Goal: Complete application form: Complete application form

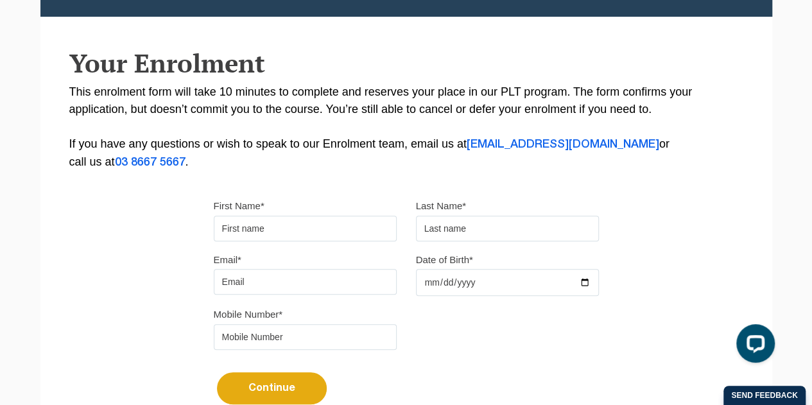
scroll to position [241, 0]
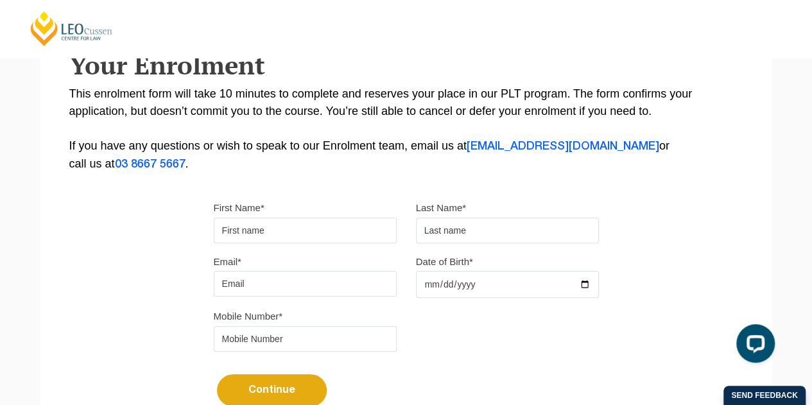
click at [326, 227] on input "First Name*" at bounding box center [305, 231] width 183 height 26
click at [320, 340] on input "tel" at bounding box center [305, 339] width 183 height 26
click at [302, 236] on input "First Name*" at bounding box center [305, 231] width 183 height 26
type input "Basthiyangamage Anushi"
click at [457, 224] on input "text" at bounding box center [507, 231] width 183 height 26
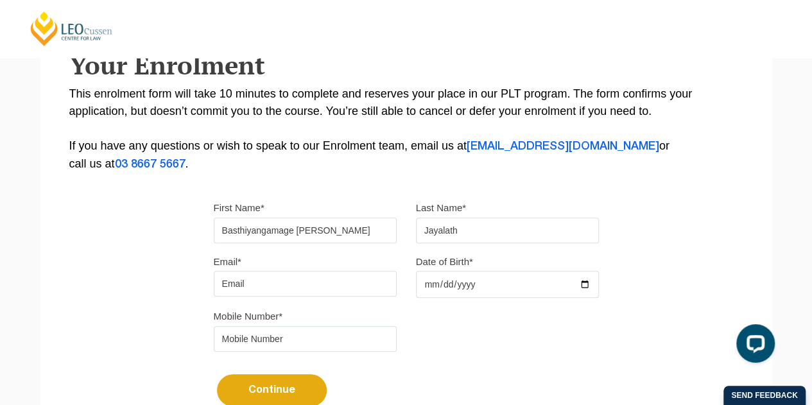
type input "Jayalath"
click at [359, 283] on input "Email*" at bounding box center [305, 284] width 183 height 26
type input "anushijayalath98@gmail.com"
click at [583, 281] on input "Date of Birth*" at bounding box center [507, 284] width 183 height 27
type input "1998-03-01"
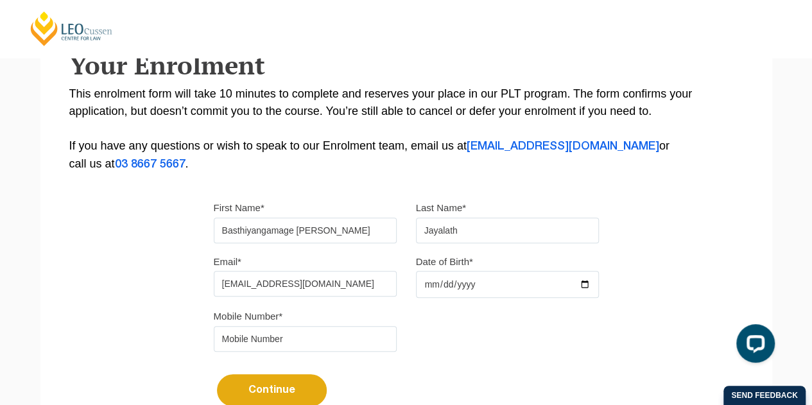
click at [288, 331] on input "tel" at bounding box center [305, 339] width 183 height 26
type input "0458908560"
click at [270, 386] on button "Continue" at bounding box center [272, 390] width 110 height 32
select select
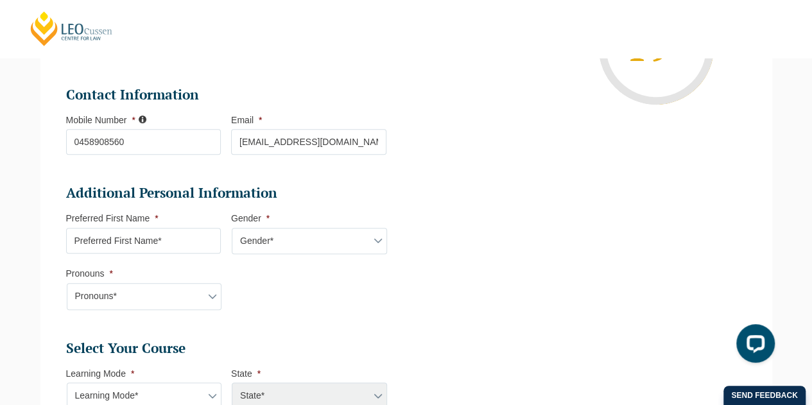
scroll to position [347, 0]
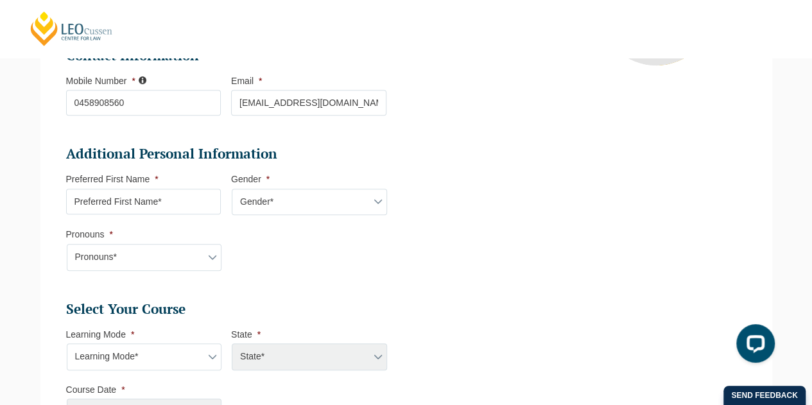
click at [205, 200] on input "Preferred First Name *" at bounding box center [143, 202] width 155 height 26
type input "Anushi"
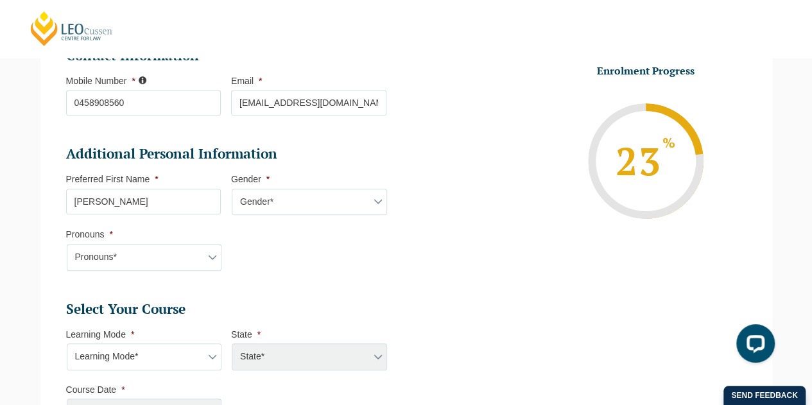
click at [267, 202] on select "Gender* Male Female Nonbinary Intersex Prefer not to disclose Other" at bounding box center [309, 202] width 155 height 27
select select "Female"
click at [232, 189] on select "Gender* Male Female Nonbinary Intersex Prefer not to disclose Other" at bounding box center [309, 202] width 155 height 27
click at [177, 250] on select "Pronouns* She/Her/Hers He/Him/His They/Them/Theirs Other Prefer not to disclose" at bounding box center [144, 257] width 155 height 27
select select "She/Her/Hers"
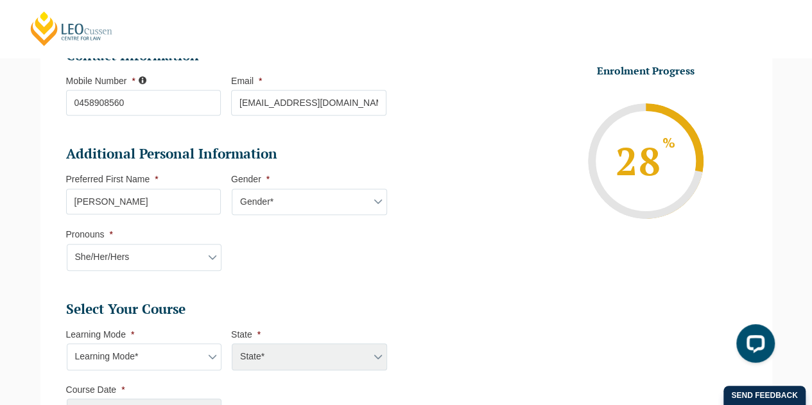
click at [67, 244] on select "Pronouns* She/Her/Hers He/Him/His They/Them/Theirs Other Prefer not to disclose" at bounding box center [144, 257] width 155 height 27
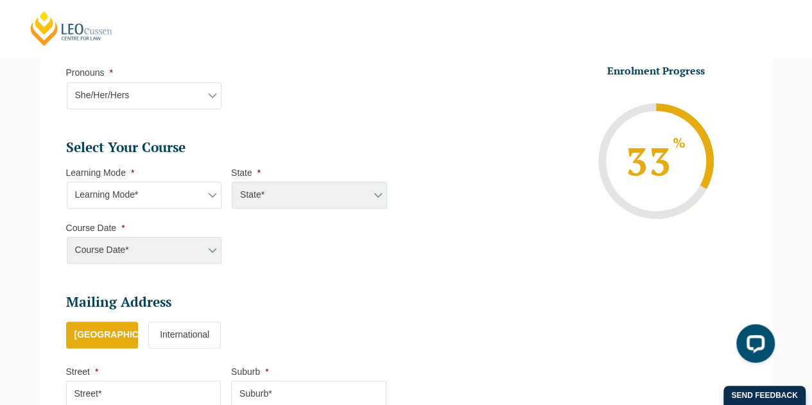
scroll to position [510, 0]
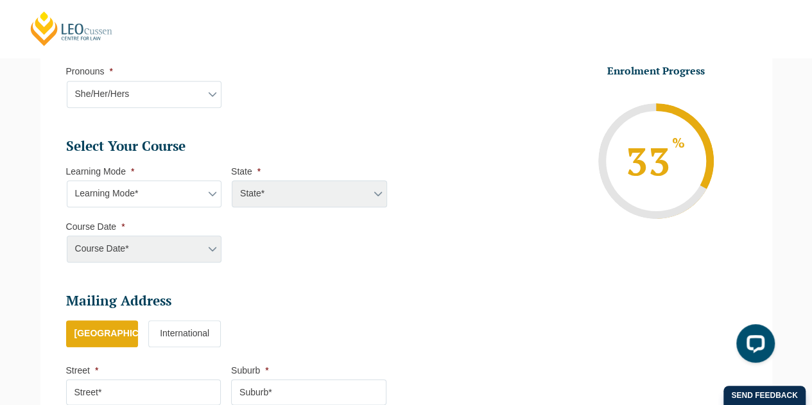
click at [179, 197] on select "Learning Mode* Online Full Time Learning Online Part Time Learning Blended Full…" at bounding box center [144, 193] width 155 height 27
select select "Online Full Time Learning"
click at [67, 180] on select "Learning Mode* Online Full Time Learning Online Part Time Learning Blended Full…" at bounding box center [144, 193] width 155 height 27
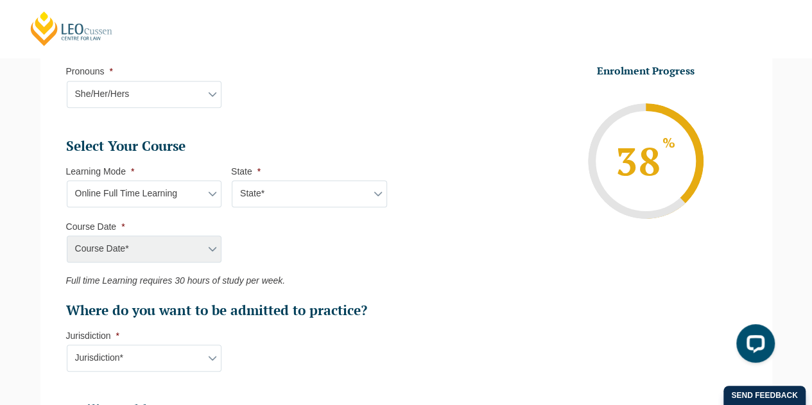
click at [272, 194] on select "State* National (ACT/NSW, VIC, QLD, SA, WA)" at bounding box center [309, 193] width 155 height 27
select select "National (ACT/NSW, VIC, QLD, SA, WA)"
click at [232, 180] on select "State* National (ACT/NSW, VIC, QLD, SA, WA)" at bounding box center [309, 193] width 155 height 27
click at [311, 186] on select "State* National (ACT/NSW, VIC, QLD, SA, WA)" at bounding box center [309, 193] width 155 height 27
click at [232, 180] on select "State* National (ACT/NSW, VIC, QLD, SA, WA)" at bounding box center [309, 193] width 155 height 27
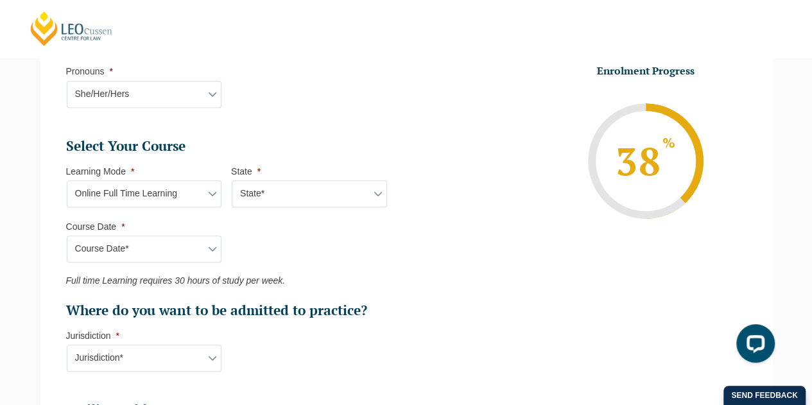
click at [152, 247] on select "Course Date* September 2025 (22-Sep-2025 to 20-Feb-2026) December 2025 (08-Dec-…" at bounding box center [144, 249] width 155 height 27
select select "September 2025 (22-Sep-2025 to 20-Feb-2026)"
click at [67, 236] on select "Course Date* September 2025 (22-Sep-2025 to 20-Feb-2026) December 2025 (08-Dec-…" at bounding box center [144, 249] width 155 height 27
type input "Intake 10 September 2025 FT"
type input "Practical Legal Training (NAT)"
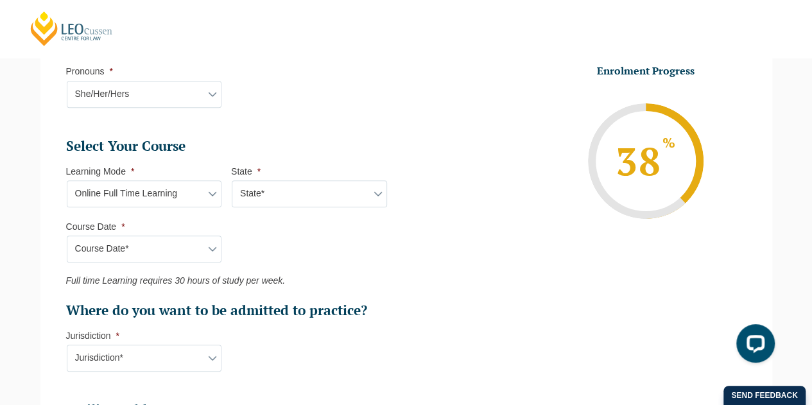
select select "NAT PLT (SEP) 2025 Full Time Online"
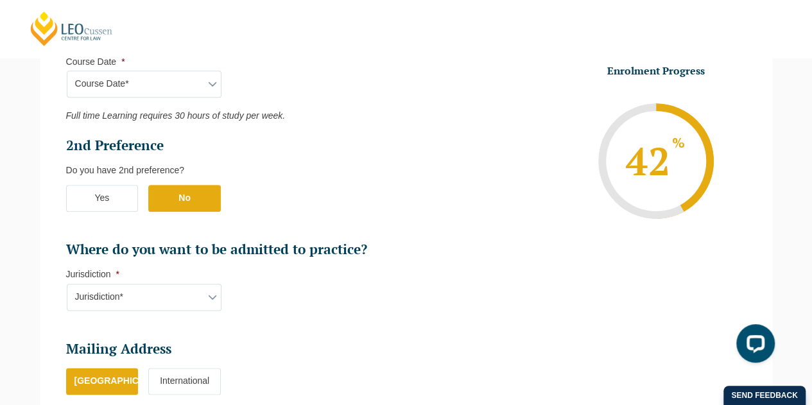
scroll to position [713, 0]
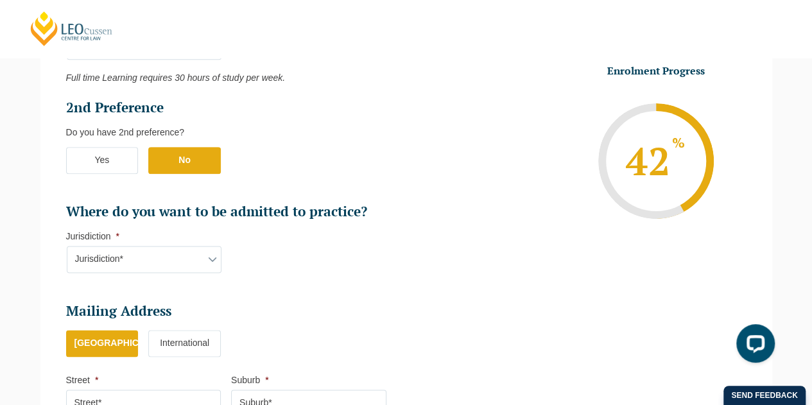
click at [202, 254] on select "Jurisdiction* VIC ACT/NSW SA WA QLD" at bounding box center [144, 259] width 155 height 27
select select "ACT/NSW"
click at [67, 246] on select "Jurisdiction* VIC ACT/NSW SA WA QLD" at bounding box center [144, 259] width 155 height 27
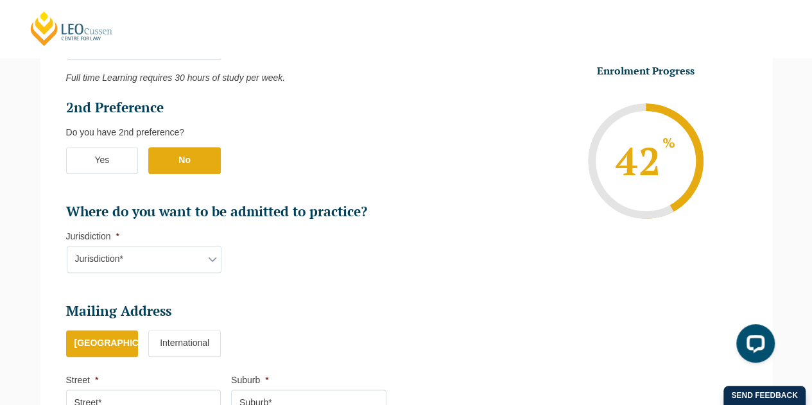
click at [182, 157] on label "No" at bounding box center [184, 160] width 73 height 27
click at [0, 0] on input "No" at bounding box center [0, 0] width 0 height 0
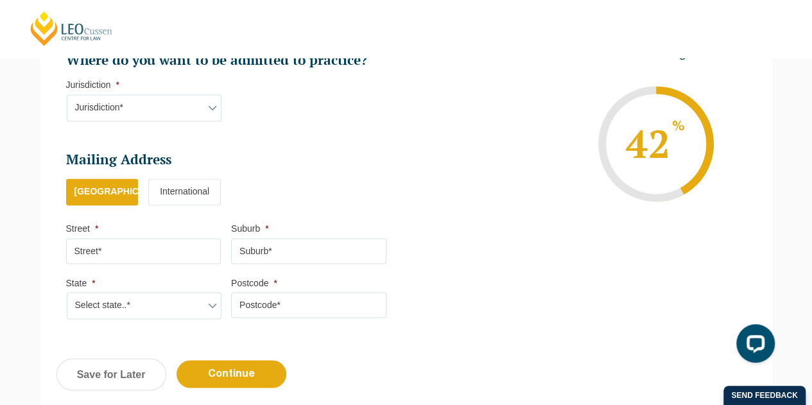
scroll to position [902, 0]
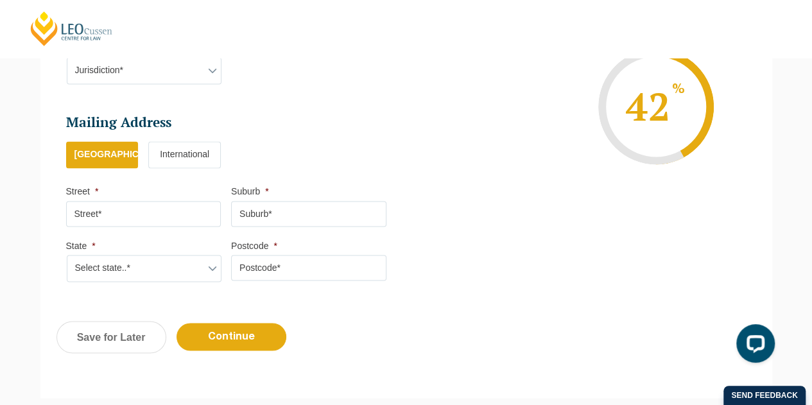
click at [207, 156] on label "International" at bounding box center [184, 154] width 73 height 27
click at [0, 0] on input "International" at bounding box center [0, 0] width 0 height 0
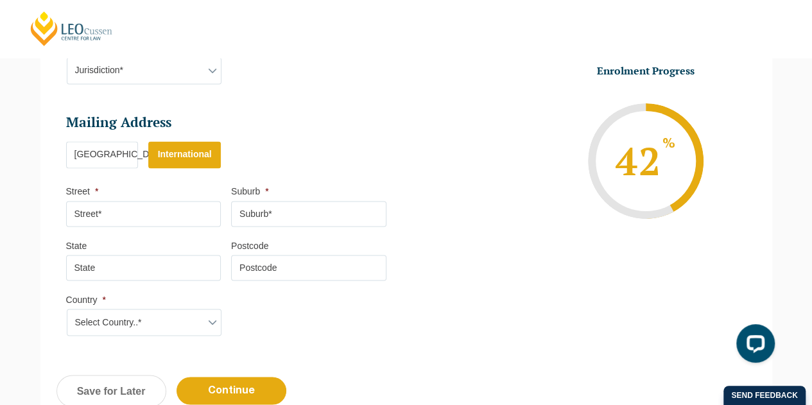
click at [195, 209] on input "Street *" at bounding box center [143, 214] width 155 height 26
click at [199, 318] on select "Select Country..* Afghanistan Åland Islands Albania Algeria American Samoa Ando…" at bounding box center [144, 322] width 155 height 27
select select "Sri Lanka"
click at [272, 263] on input "Postcode" at bounding box center [308, 268] width 155 height 26
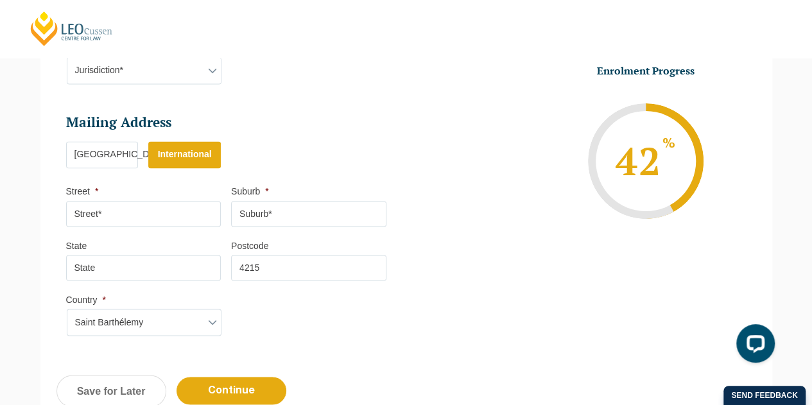
type input "4215"
click at [199, 265] on input "State" at bounding box center [143, 268] width 155 height 26
type input "QLD"
click at [179, 212] on input "Street *" at bounding box center [143, 214] width 155 height 26
type input "29, Harris Street"
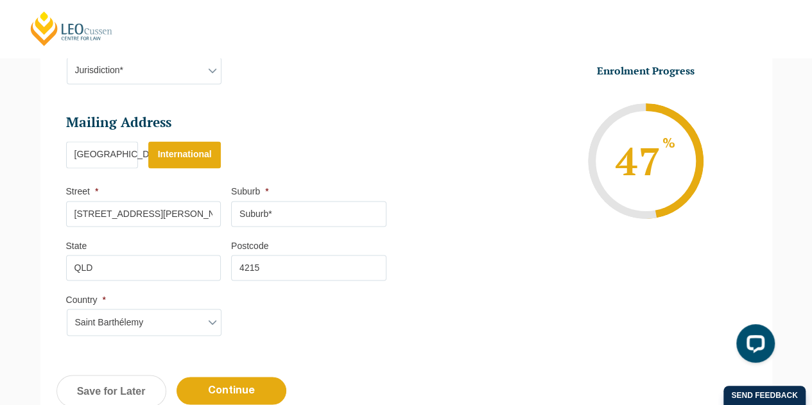
click at [271, 205] on input "Suburb *" at bounding box center [308, 214] width 155 height 26
type input "Labrador"
click at [240, 385] on input "Continue" at bounding box center [232, 391] width 110 height 28
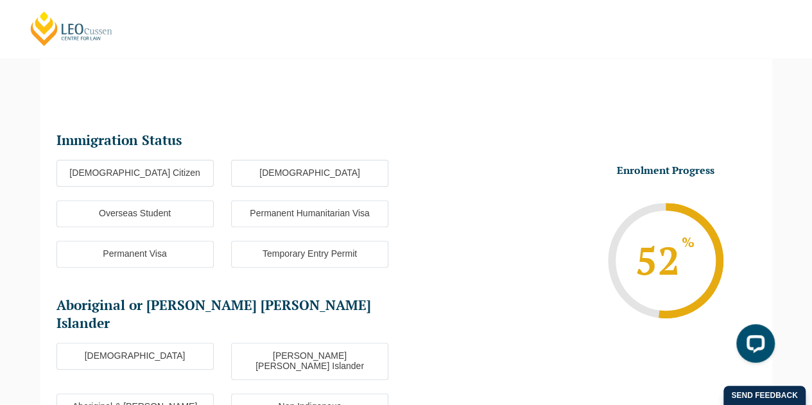
scroll to position [110, 0]
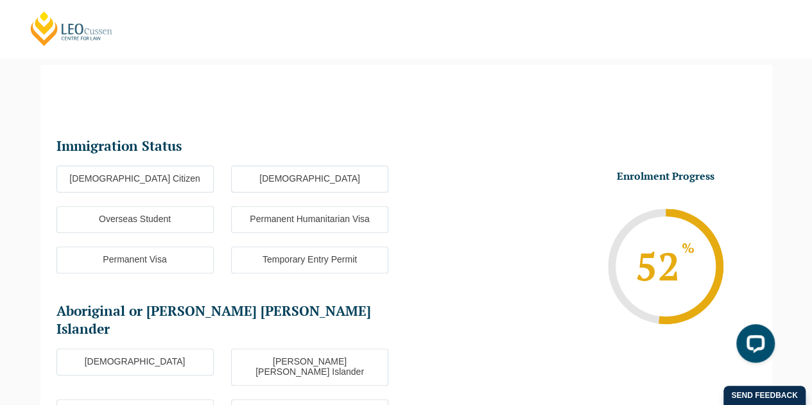
click at [179, 216] on label "Overseas Student" at bounding box center [135, 219] width 157 height 27
click at [0, 0] on input "Overseas Student" at bounding box center [0, 0] width 0 height 0
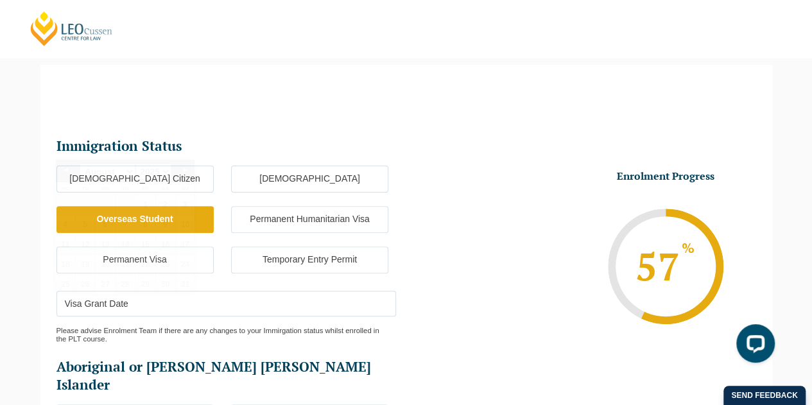
click at [353, 314] on input "Visa Grant Date" at bounding box center [227, 304] width 340 height 26
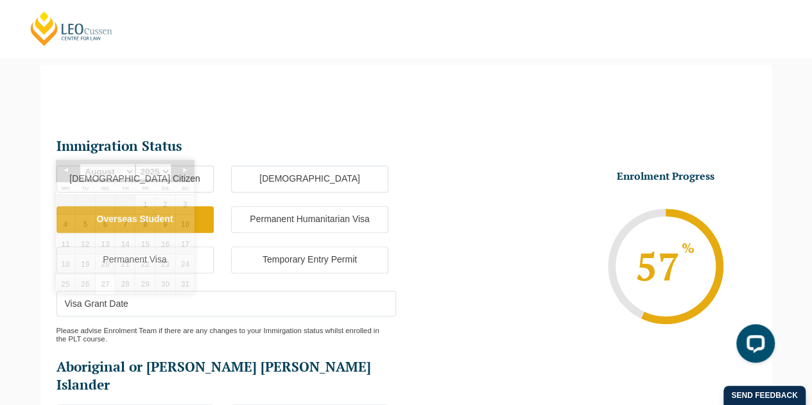
click at [541, 137] on li "Enrolment Progress 57 % Form Progress Download Course Guide enrolment@leocussen…" at bounding box center [581, 249] width 350 height 225
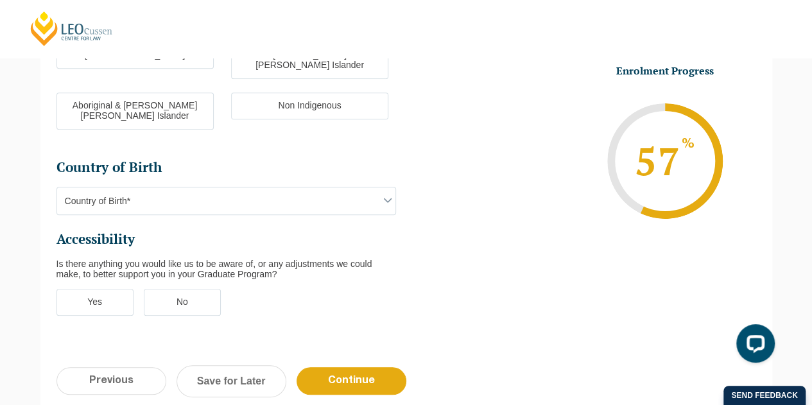
scroll to position [470, 0]
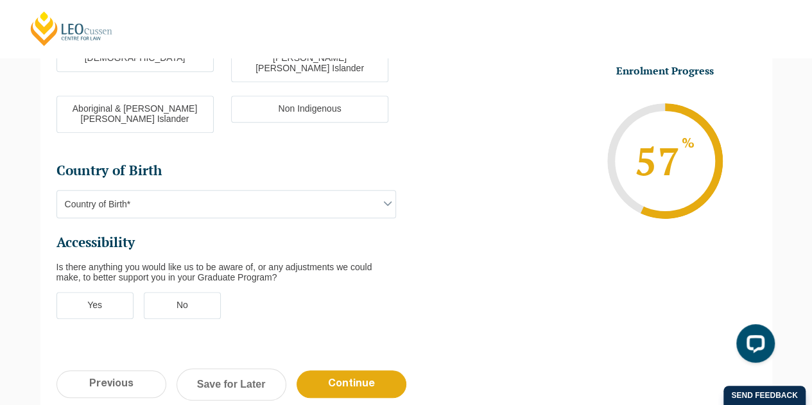
click at [113, 292] on label "Yes" at bounding box center [95, 305] width 77 height 27
click at [0, 0] on input "Yes" at bounding box center [0, 0] width 0 height 0
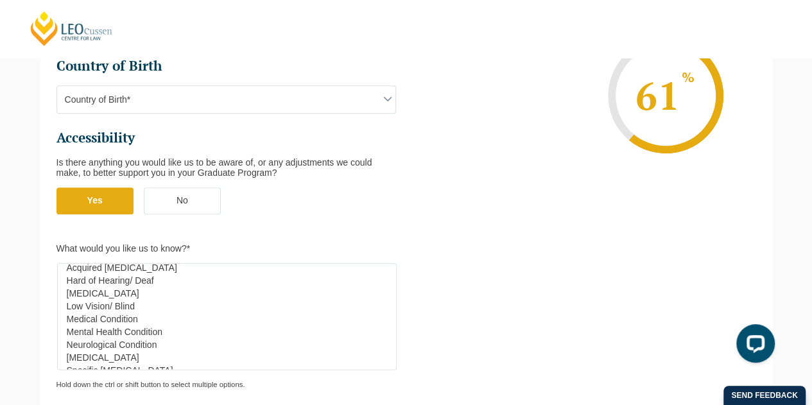
scroll to position [0, 0]
click at [200, 188] on label "No" at bounding box center [182, 201] width 77 height 27
click at [0, 0] on input "No" at bounding box center [0, 0] width 0 height 0
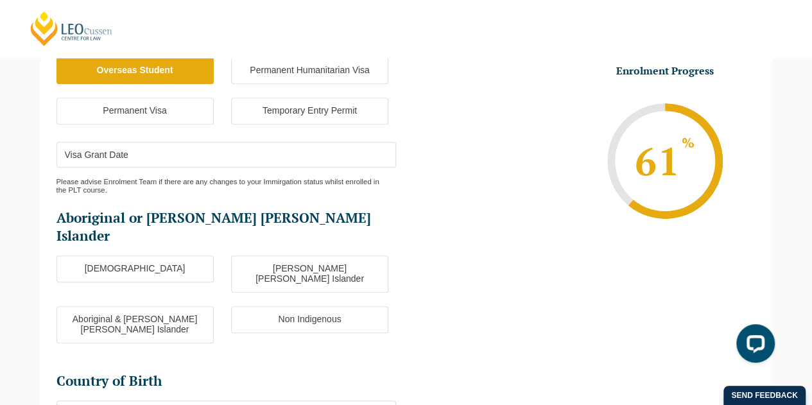
scroll to position [272, 0]
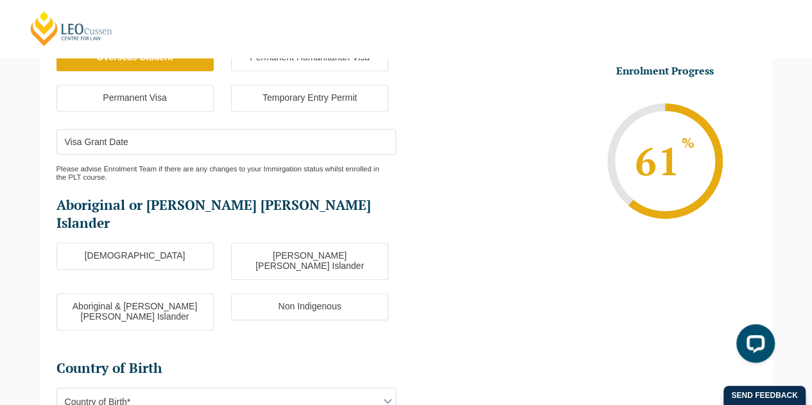
click at [307, 293] on label "Non Indigenous" at bounding box center [309, 306] width 157 height 27
click at [0, 0] on input "Non Indigenous" at bounding box center [0, 0] width 0 height 0
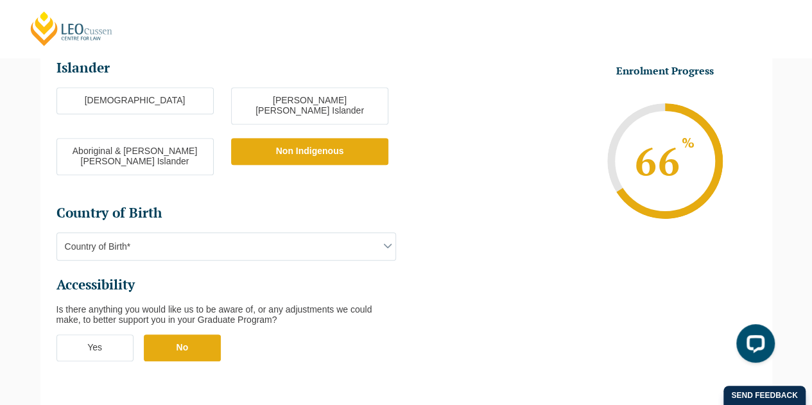
scroll to position [482, 0]
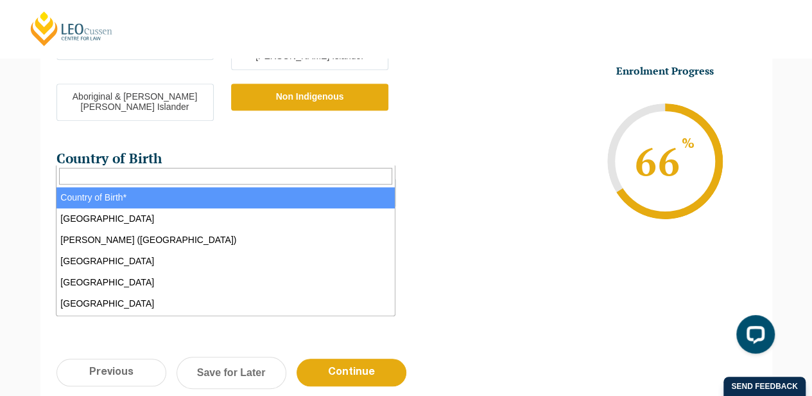
click at [371, 179] on span "Country of Birth*" at bounding box center [226, 192] width 338 height 27
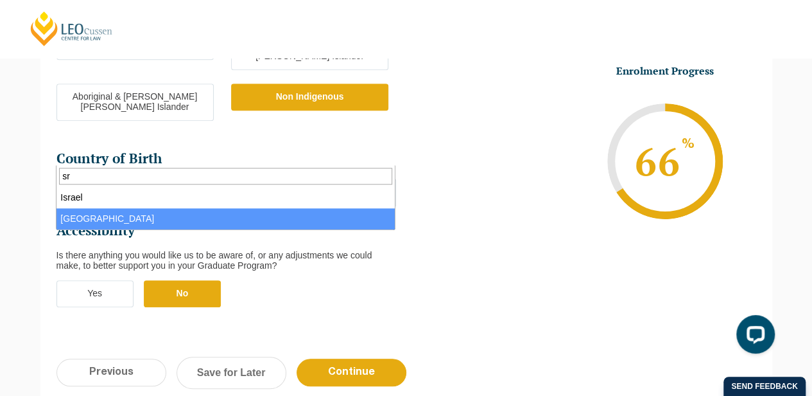
type input "sr"
select select "Sri Lanka 7107"
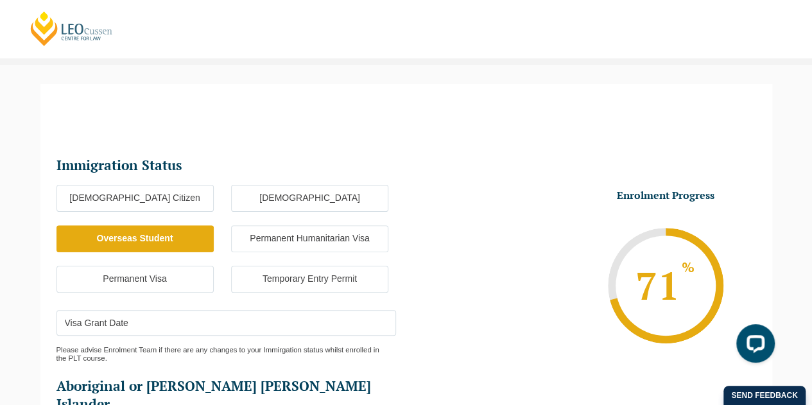
scroll to position [151, 0]
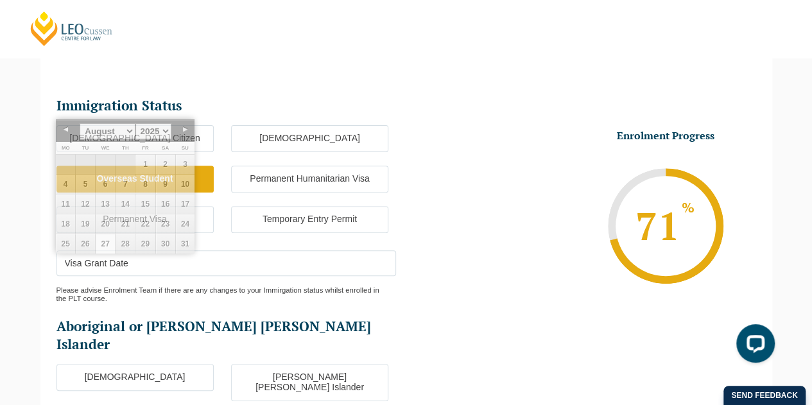
click at [192, 266] on input "Visa Grant Date" at bounding box center [227, 263] width 340 height 26
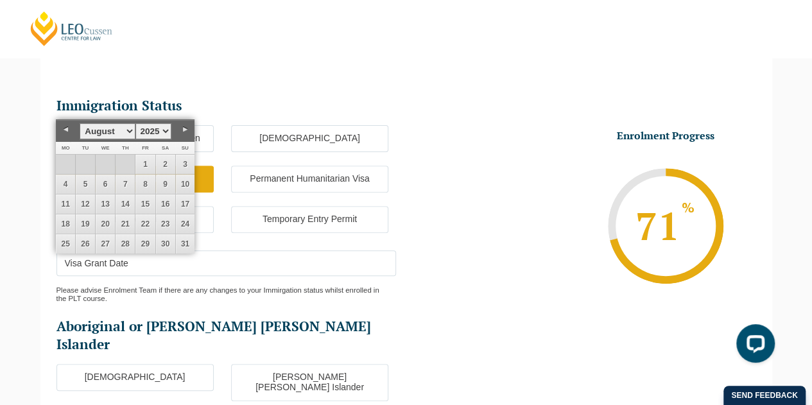
click at [160, 131] on select "1925 1926 1927 1928 1929 1930 1931 1932 1933 1934 1935 1936 1937 1938 1939 1940…" at bounding box center [153, 131] width 36 height 16
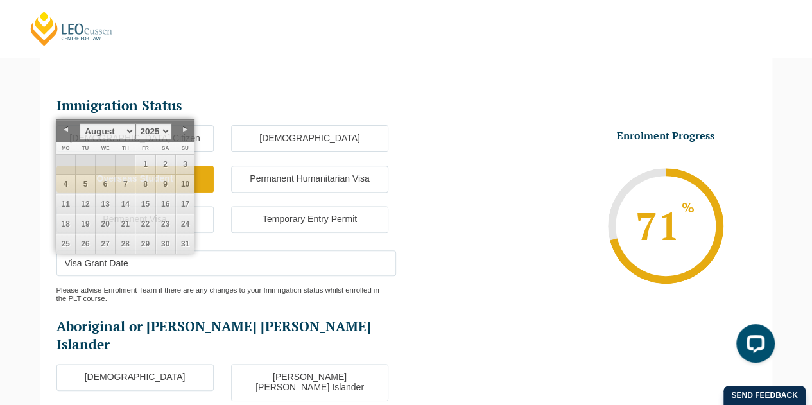
click at [469, 229] on li "Enrolment Progress 71 % Form Progress Download Course Guide enrolment@leocussen…" at bounding box center [581, 225] width 350 height 193
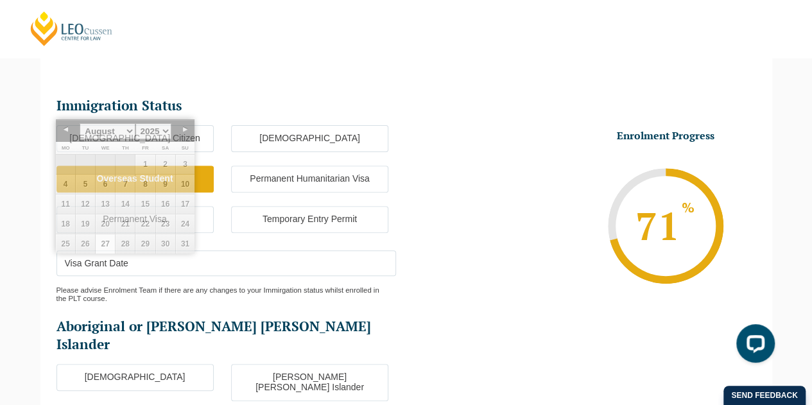
click at [182, 255] on input "Visa Grant Date" at bounding box center [227, 263] width 340 height 26
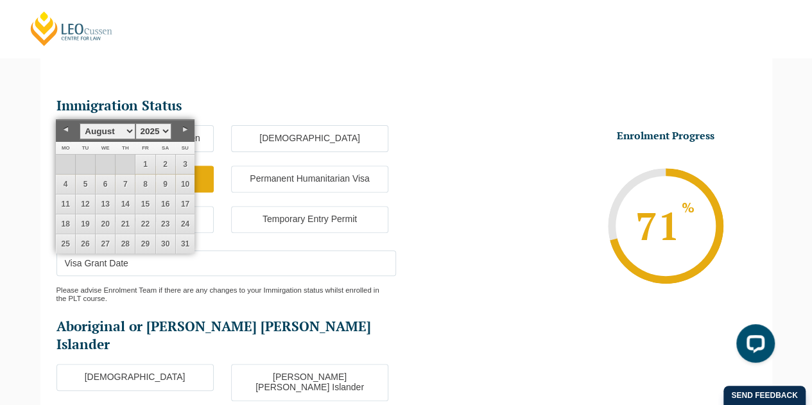
click at [125, 132] on select "January February March April May June July August September October November De…" at bounding box center [107, 131] width 55 height 16
click at [162, 132] on select "1925 1926 1927 1928 1929 1930 1931 1932 1933 1934 1935 1936 1937 1938 1939 1940…" at bounding box center [153, 131] width 36 height 16
click at [128, 199] on link "18" at bounding box center [125, 204] width 19 height 19
type input "18-01-2024"
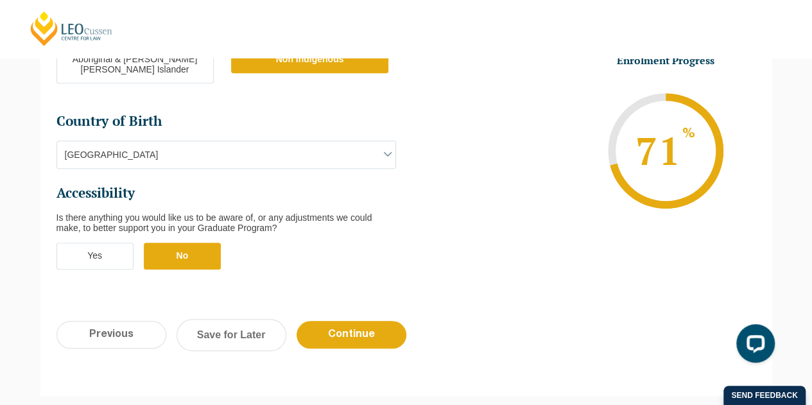
scroll to position [518, 0]
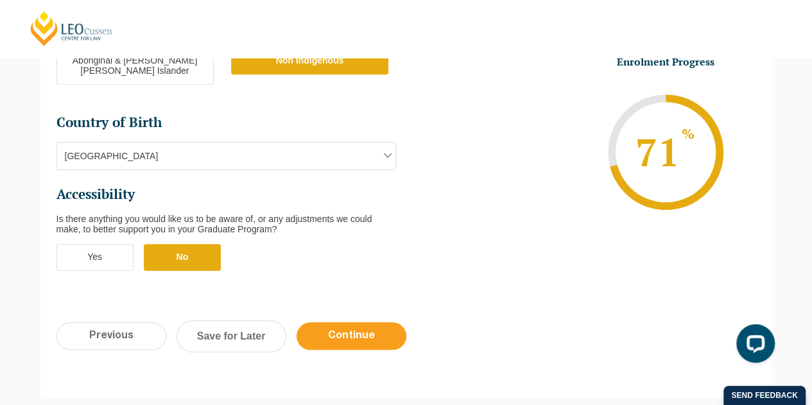
click at [378, 322] on input "Continue" at bounding box center [352, 336] width 110 height 28
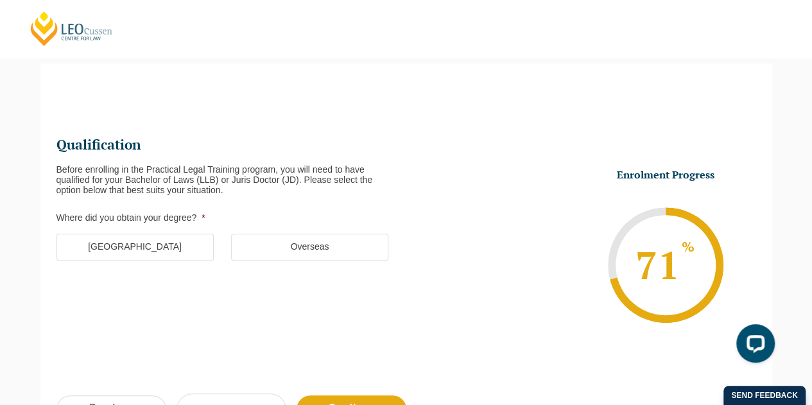
scroll to position [111, 0]
click at [283, 250] on label "Overseas" at bounding box center [309, 247] width 157 height 27
click at [0, 0] on input "Overseas" at bounding box center [0, 0] width 0 height 0
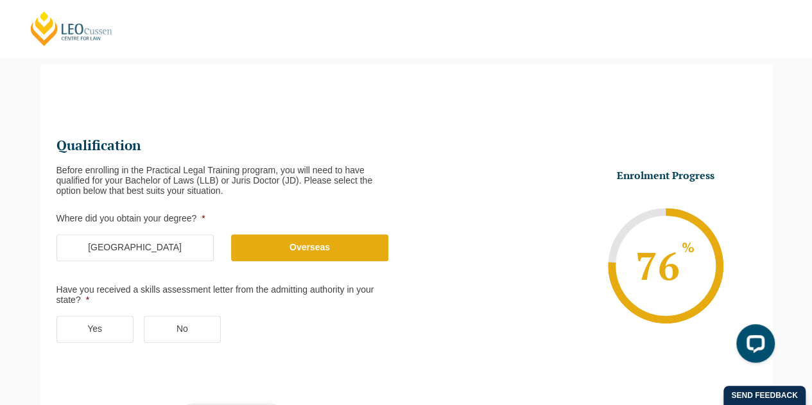
click at [123, 329] on label "Yes" at bounding box center [95, 329] width 77 height 27
click at [0, 0] on input "Yes" at bounding box center [0, 0] width 0 height 0
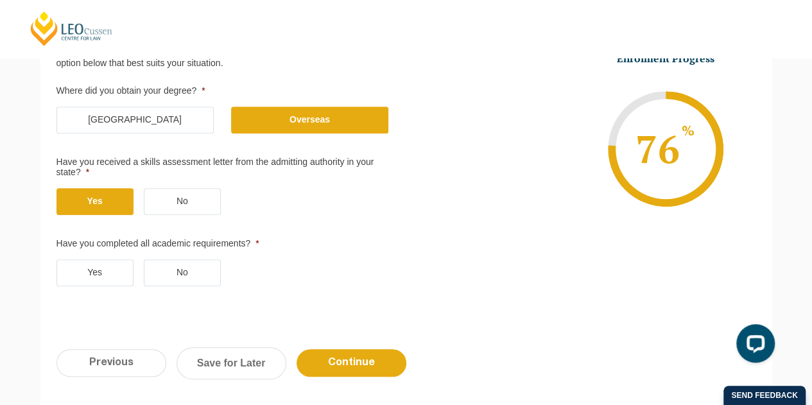
scroll to position [255, 0]
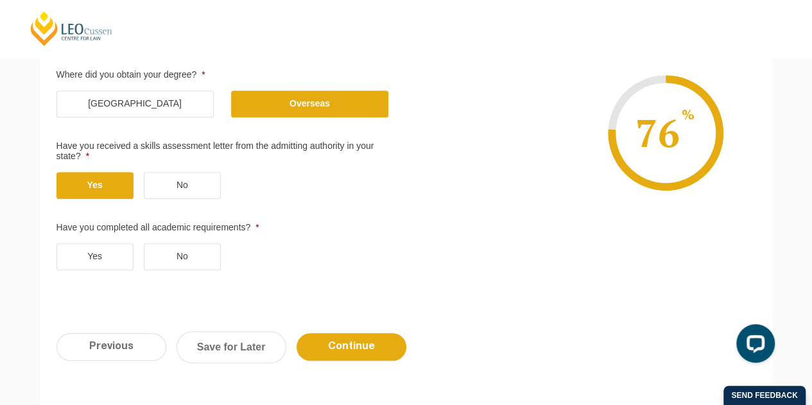
click at [93, 251] on label "Yes" at bounding box center [95, 256] width 77 height 27
click at [0, 0] on input "Yes" at bounding box center [0, 0] width 0 height 0
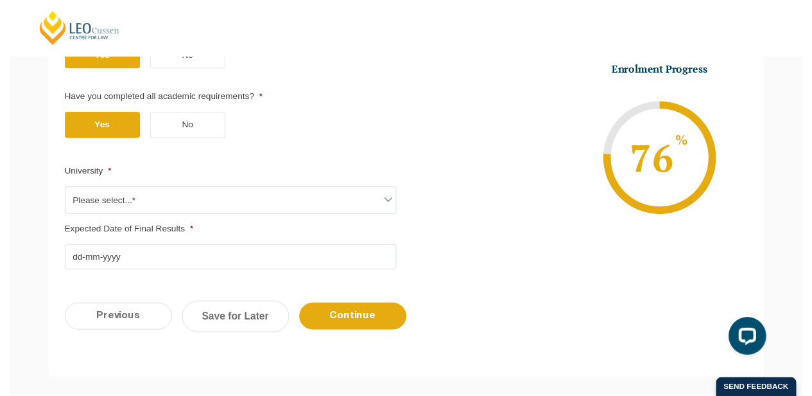
scroll to position [342, 0]
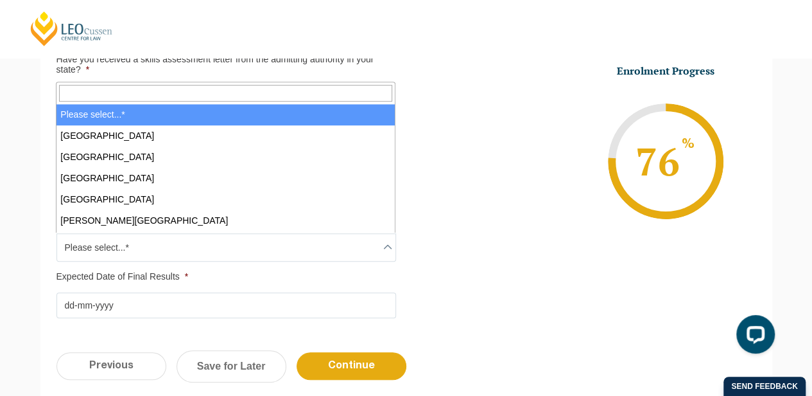
click at [311, 250] on span "Please select...*" at bounding box center [226, 247] width 338 height 27
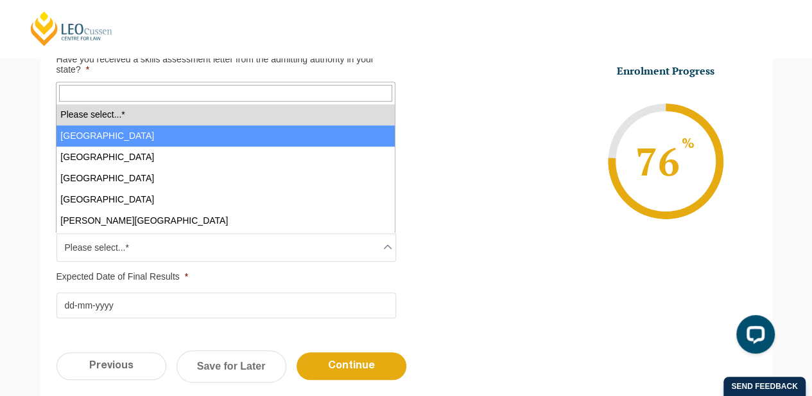
click at [391, 121] on span "Please select...* Australian Catholic University Australian National University…" at bounding box center [226, 157] width 340 height 151
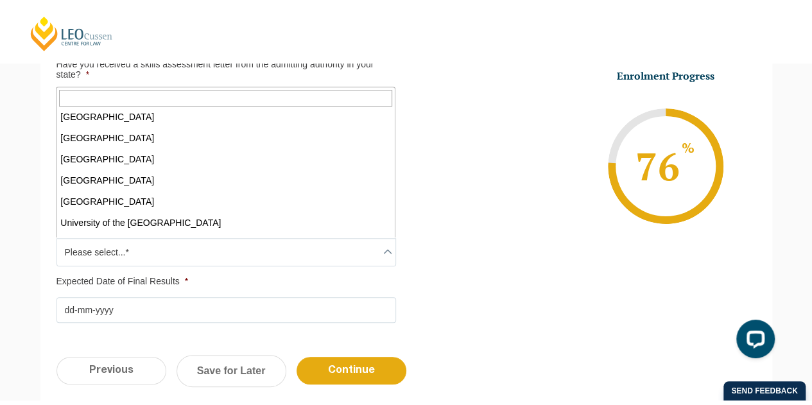
scroll to position [783, 0]
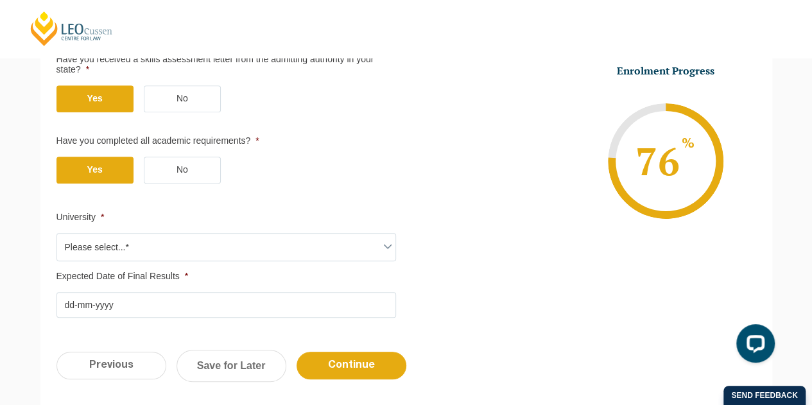
click at [480, 202] on li "Enrolment Progress 76 % Form Progress Download Course Guide enrolment@leocussen…" at bounding box center [581, 160] width 350 height 193
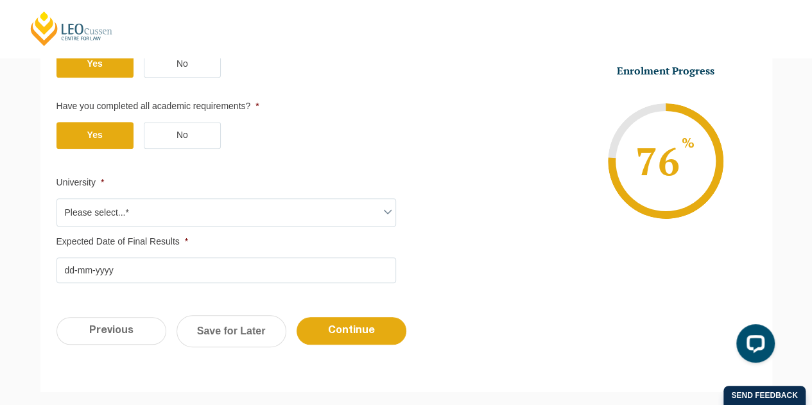
scroll to position [369, 0]
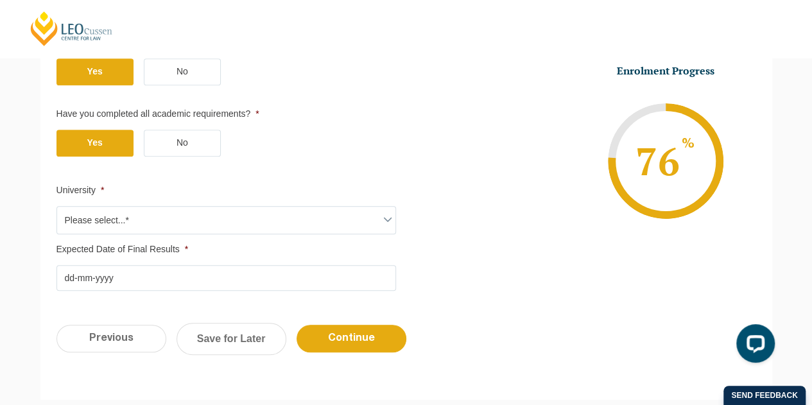
click at [186, 150] on label "No" at bounding box center [182, 143] width 77 height 27
click at [0, 0] on input "No" at bounding box center [0, 0] width 0 height 0
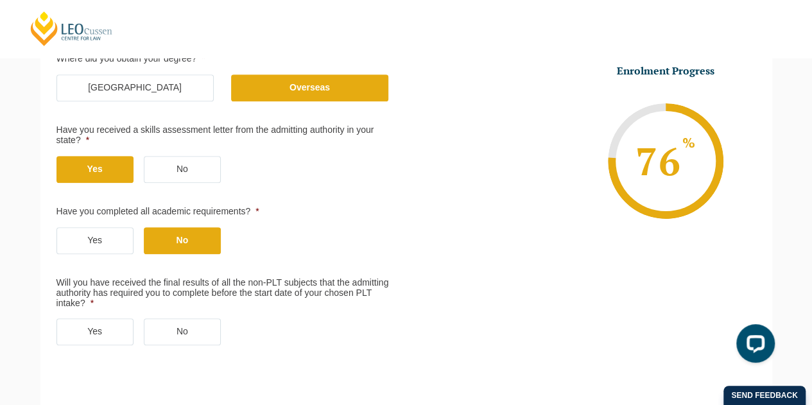
scroll to position [270, 0]
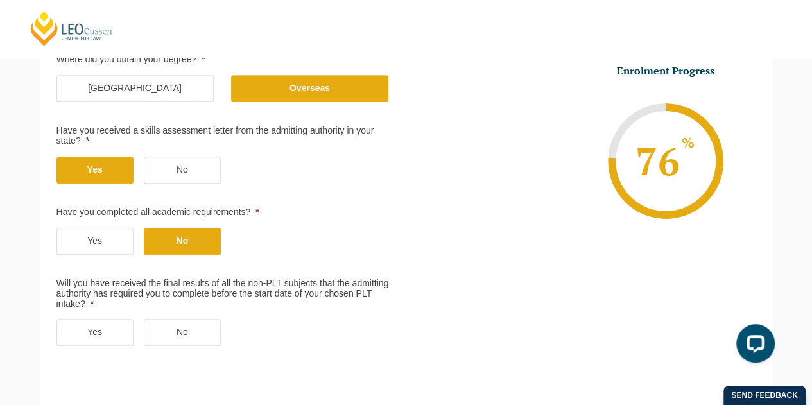
click at [180, 170] on label "No" at bounding box center [182, 170] width 77 height 27
click at [0, 0] on input "No" at bounding box center [0, 0] width 0 height 0
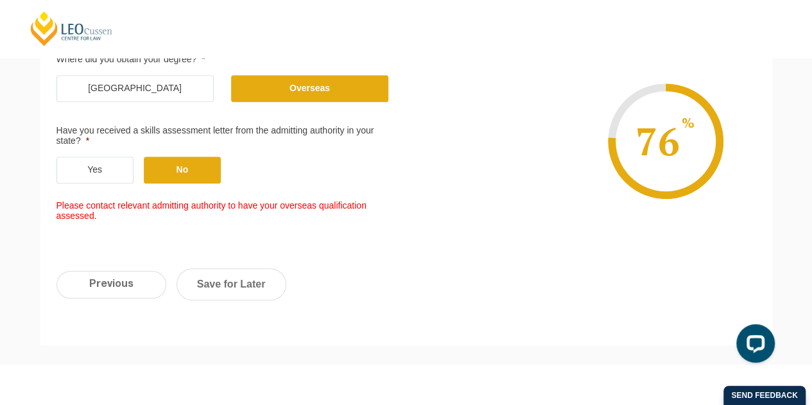
click at [109, 169] on label "Yes" at bounding box center [95, 170] width 77 height 27
click at [0, 0] on input "Yes" at bounding box center [0, 0] width 0 height 0
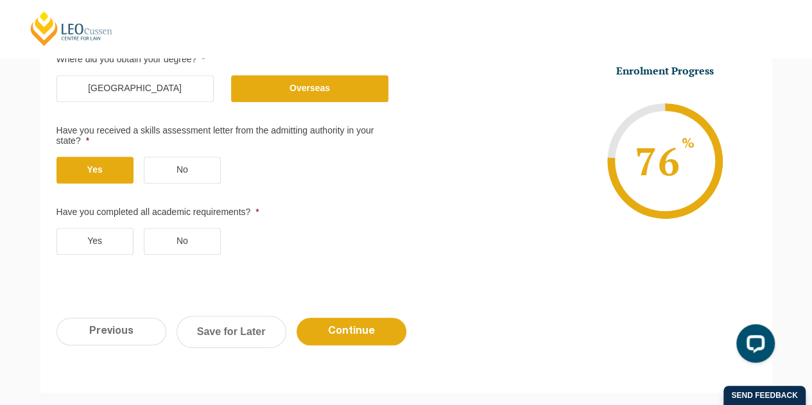
click at [211, 243] on label "No" at bounding box center [182, 241] width 77 height 27
click at [0, 0] on input "No" at bounding box center [0, 0] width 0 height 0
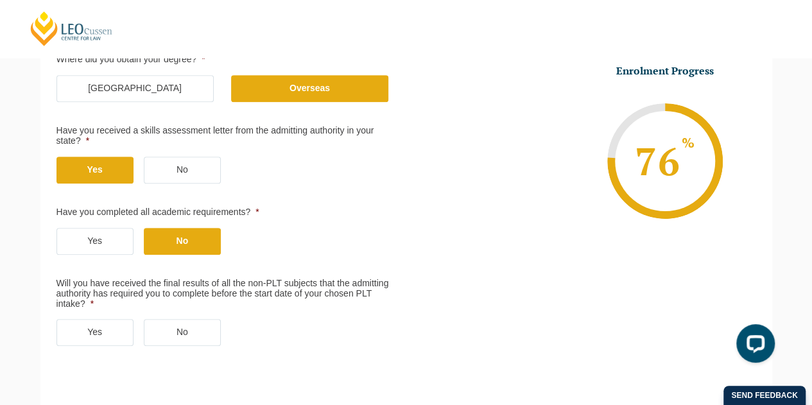
click at [203, 325] on label "No" at bounding box center [182, 332] width 77 height 27
click at [0, 0] on input "No" at bounding box center [0, 0] width 0 height 0
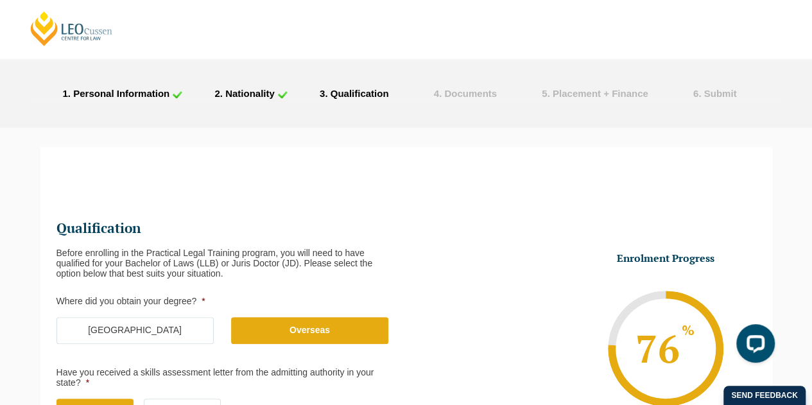
scroll to position [0, 0]
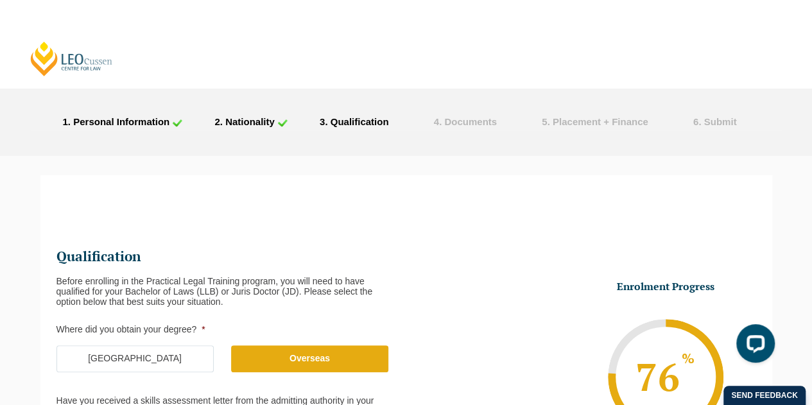
click at [67, 49] on link "[PERSON_NAME] Centre for Law" at bounding box center [71, 58] width 85 height 37
